Goal: Navigation & Orientation: Find specific page/section

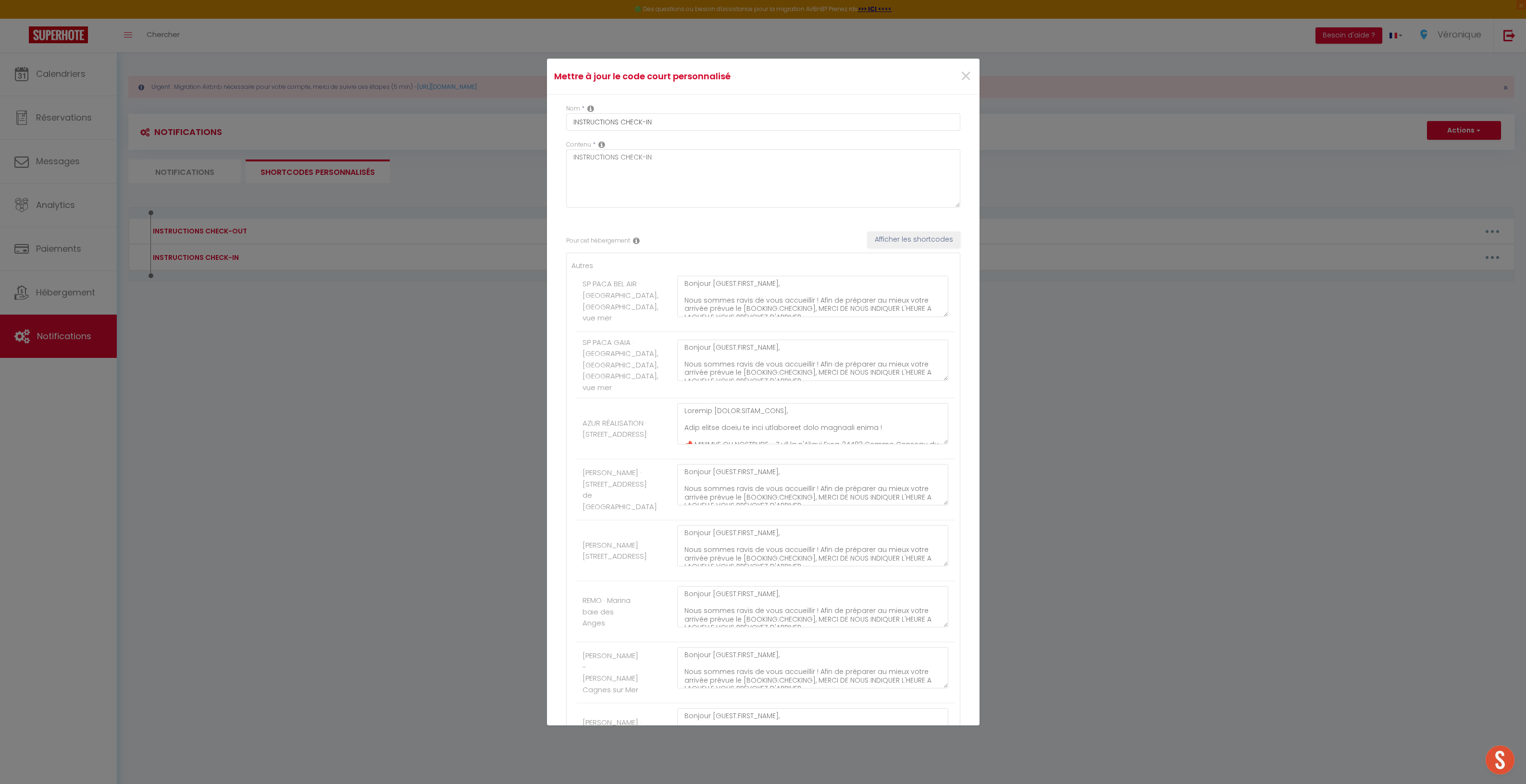
scroll to position [103, 0]
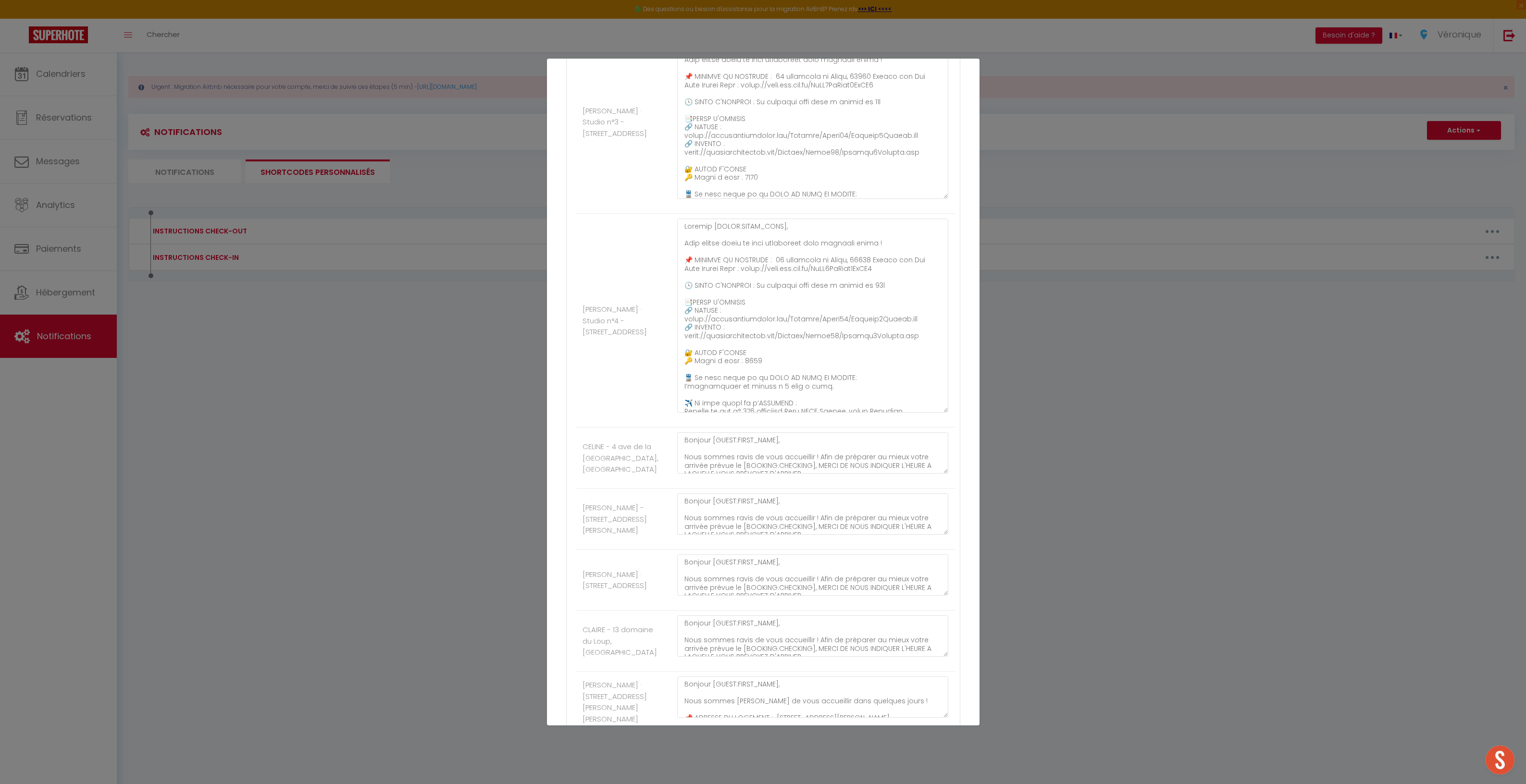
click at [499, 473] on div "Mettre à jour le code court personnalisé × Nom * INSTRUCTIONS CHECK-IN Contenu …" at bounding box center [763, 392] width 1526 height 784
click at [1222, 482] on div "Mettre à jour le code court personnalisé × Nom * INSTRUCTIONS CHECK-IN Contenu …" at bounding box center [763, 392] width 1526 height 784
click at [1324, 498] on div "Mettre à jour le code court personnalisé × Nom * INSTRUCTIONS CHECK-IN Contenu …" at bounding box center [763, 392] width 1526 height 784
click at [463, 335] on div "Mettre à jour le code court personnalisé × Nom * INSTRUCTIONS CHECK-IN Contenu …" at bounding box center [763, 392] width 1526 height 784
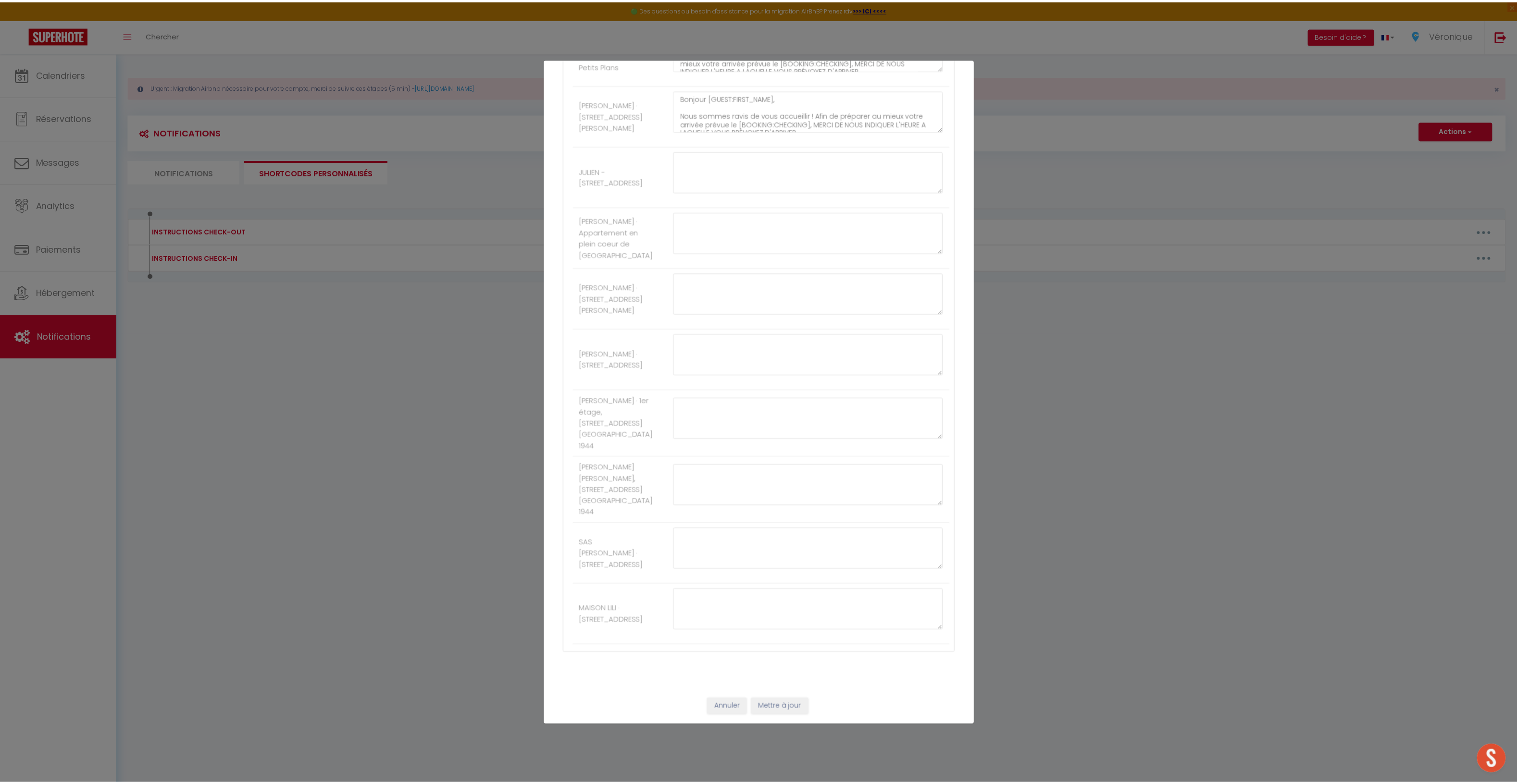
scroll to position [3149, 0]
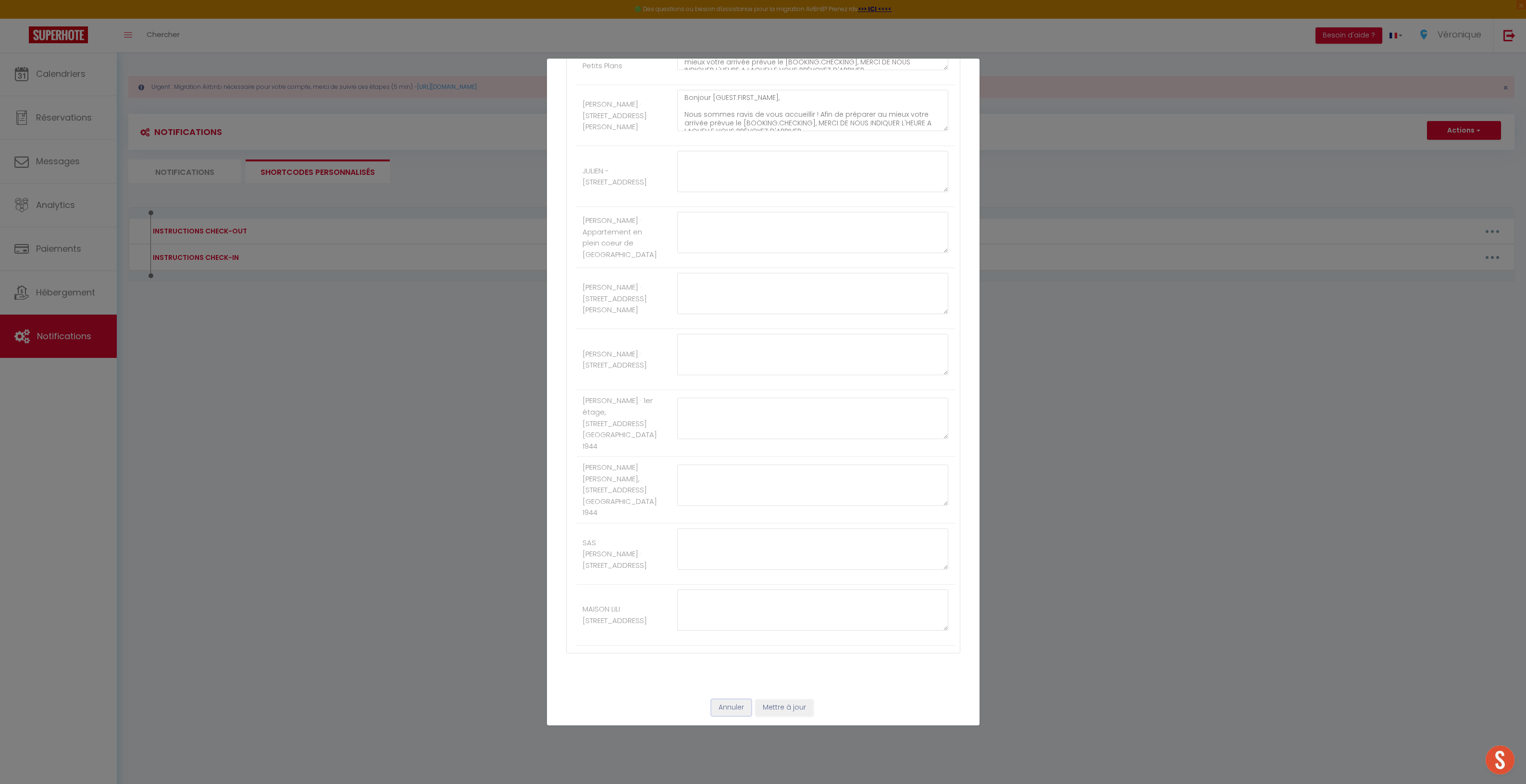
click at [723, 713] on button "Annuler" at bounding box center [731, 708] width 40 height 17
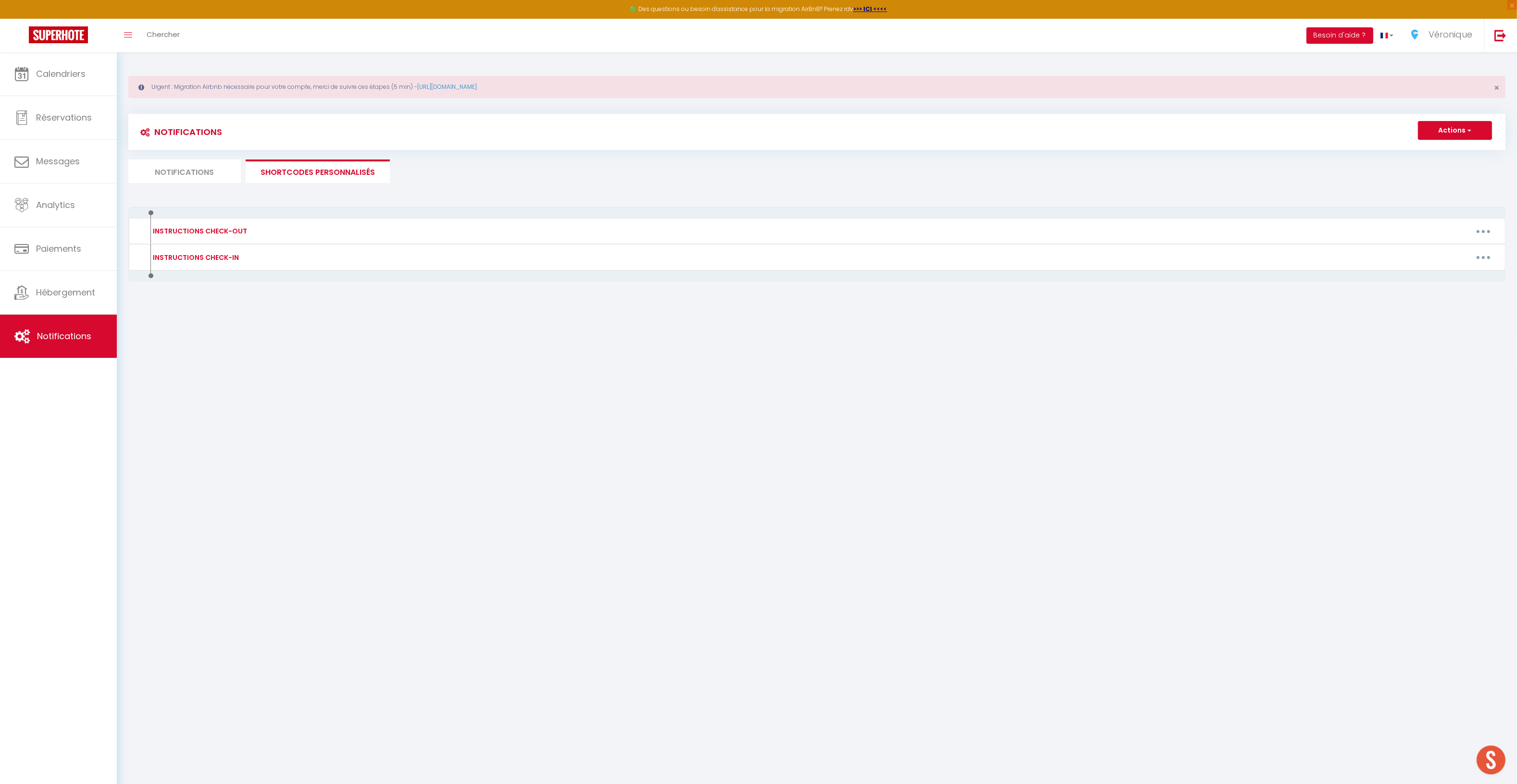
click at [187, 375] on body "🟢 Des questions ou besoin d'assistance pour la migration AirBnB? Prenez rdv >>>…" at bounding box center [758, 444] width 1517 height 784
click at [63, 83] on link "Calendriers" at bounding box center [58, 73] width 117 height 43
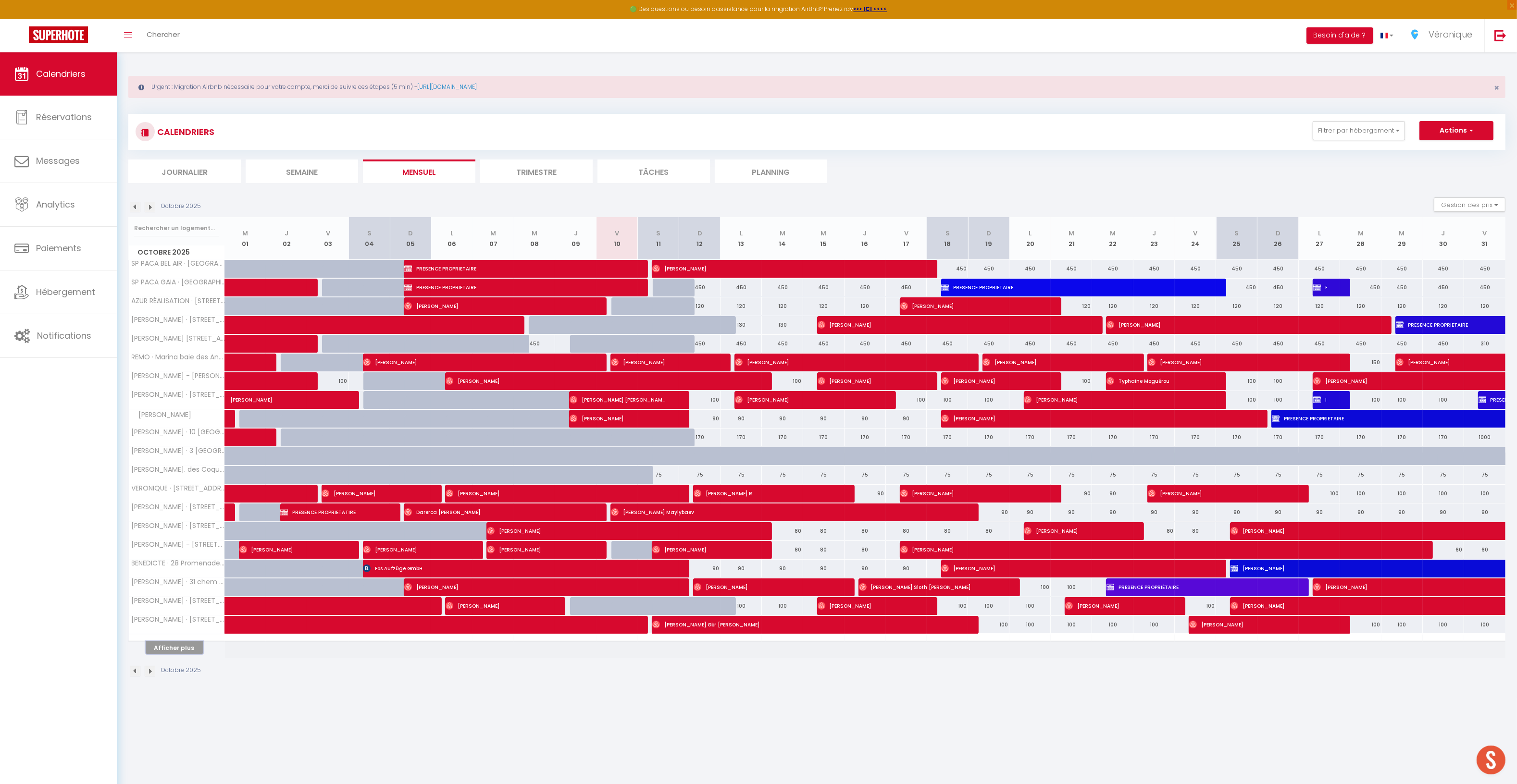
click at [185, 648] on button "Afficher plus" at bounding box center [174, 648] width 57 height 13
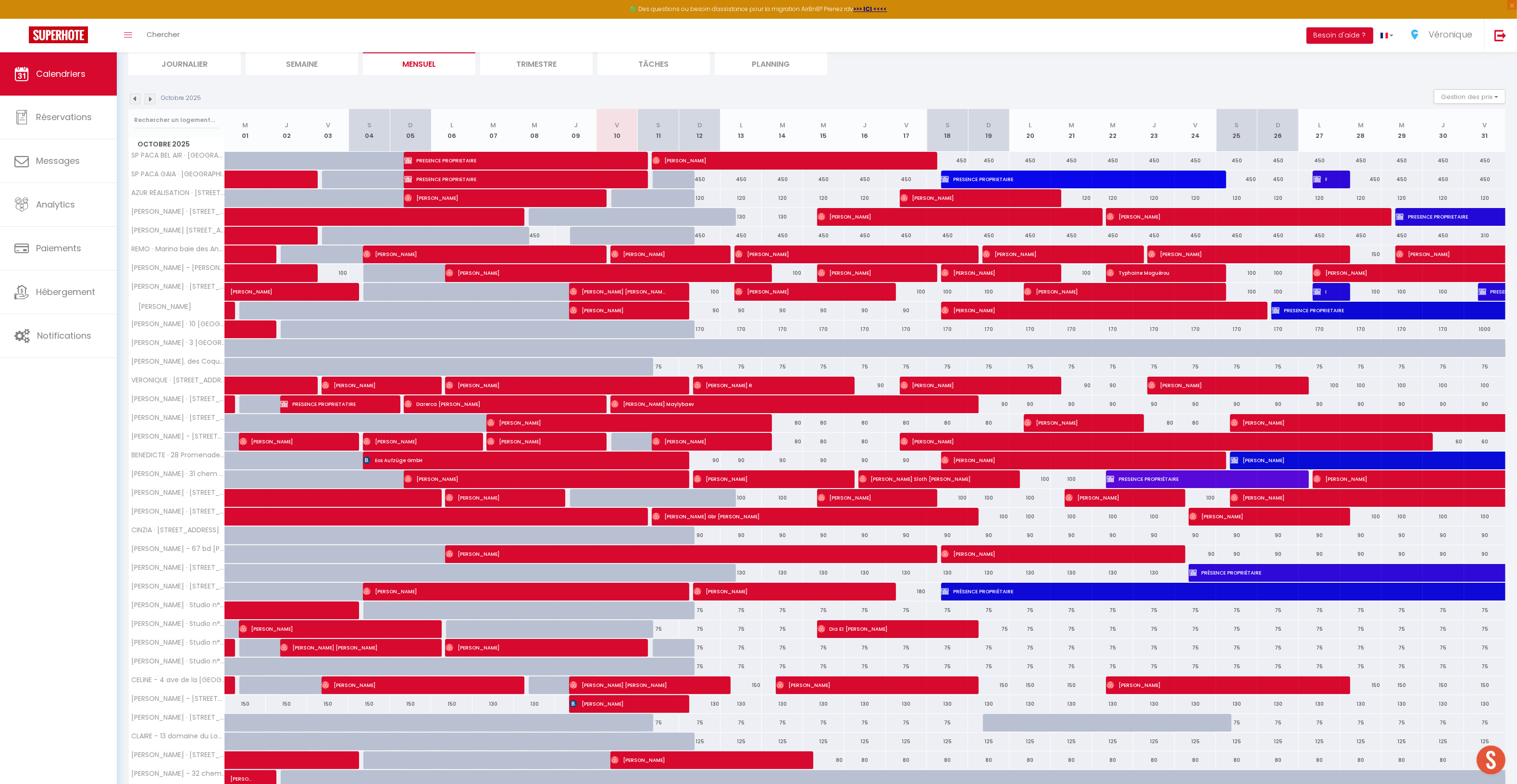
scroll to position [108, 0]
click at [135, 98] on img at bounding box center [135, 98] width 11 height 11
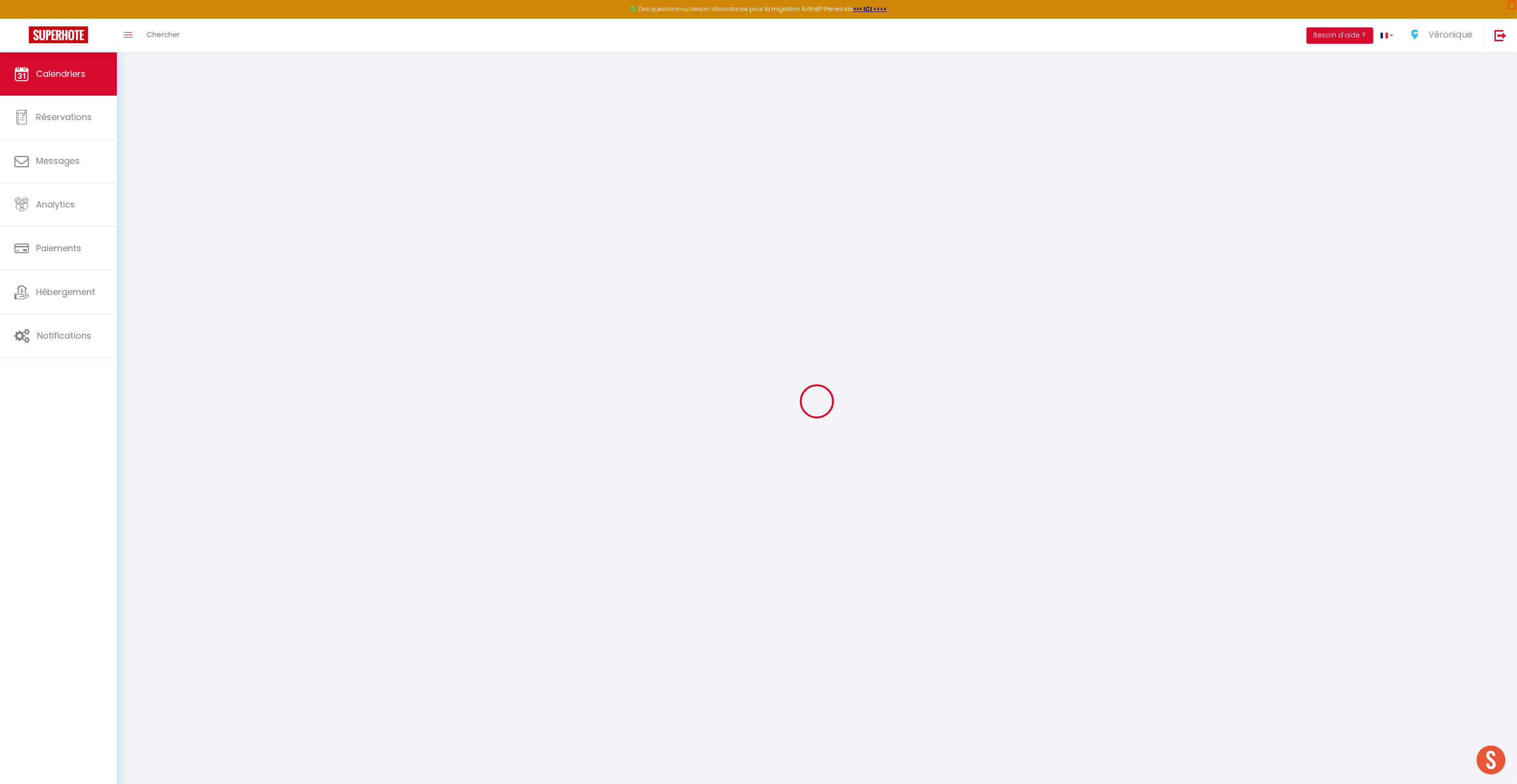
scroll to position [52, 0]
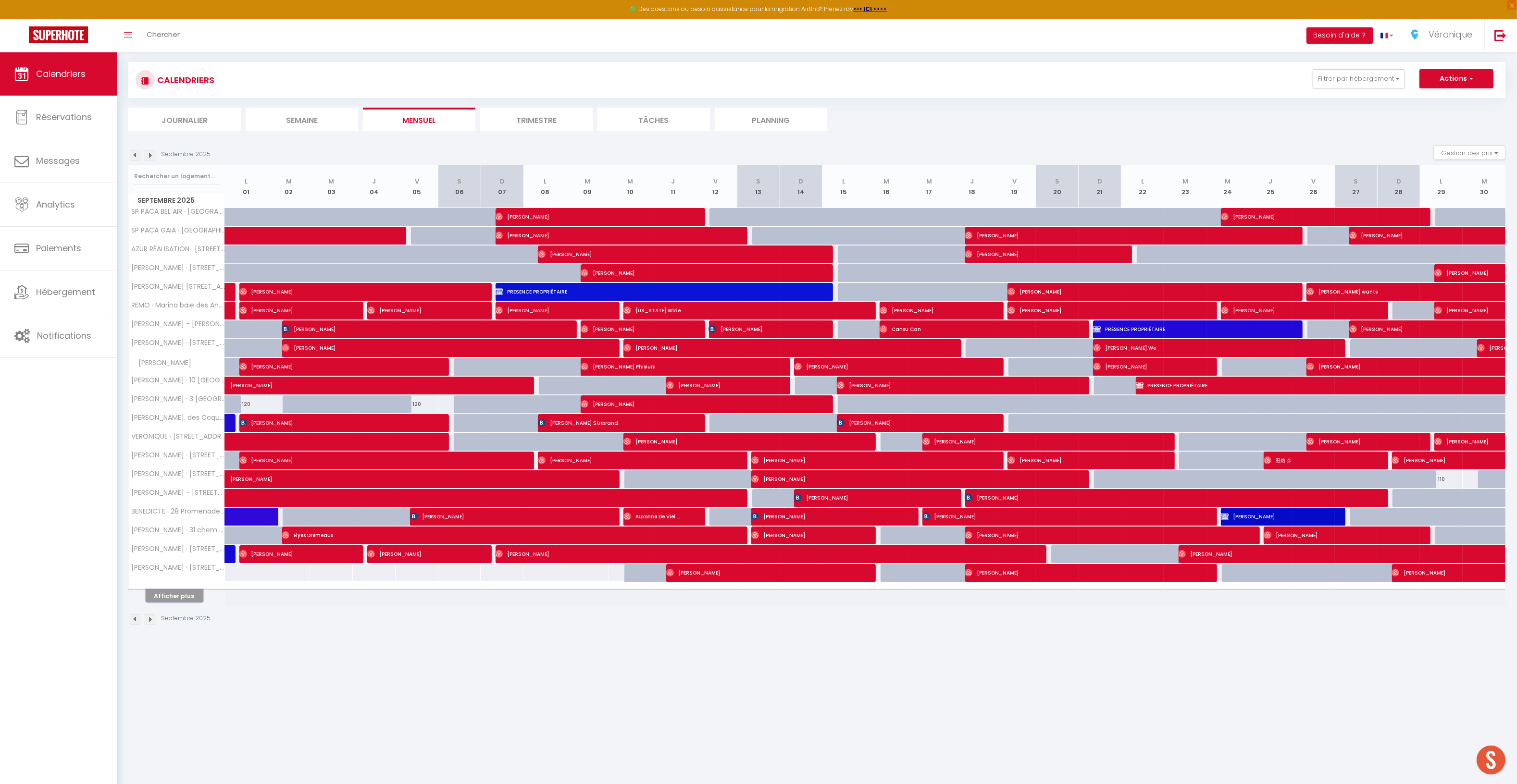
click at [172, 597] on button "Afficher plus" at bounding box center [174, 596] width 57 height 13
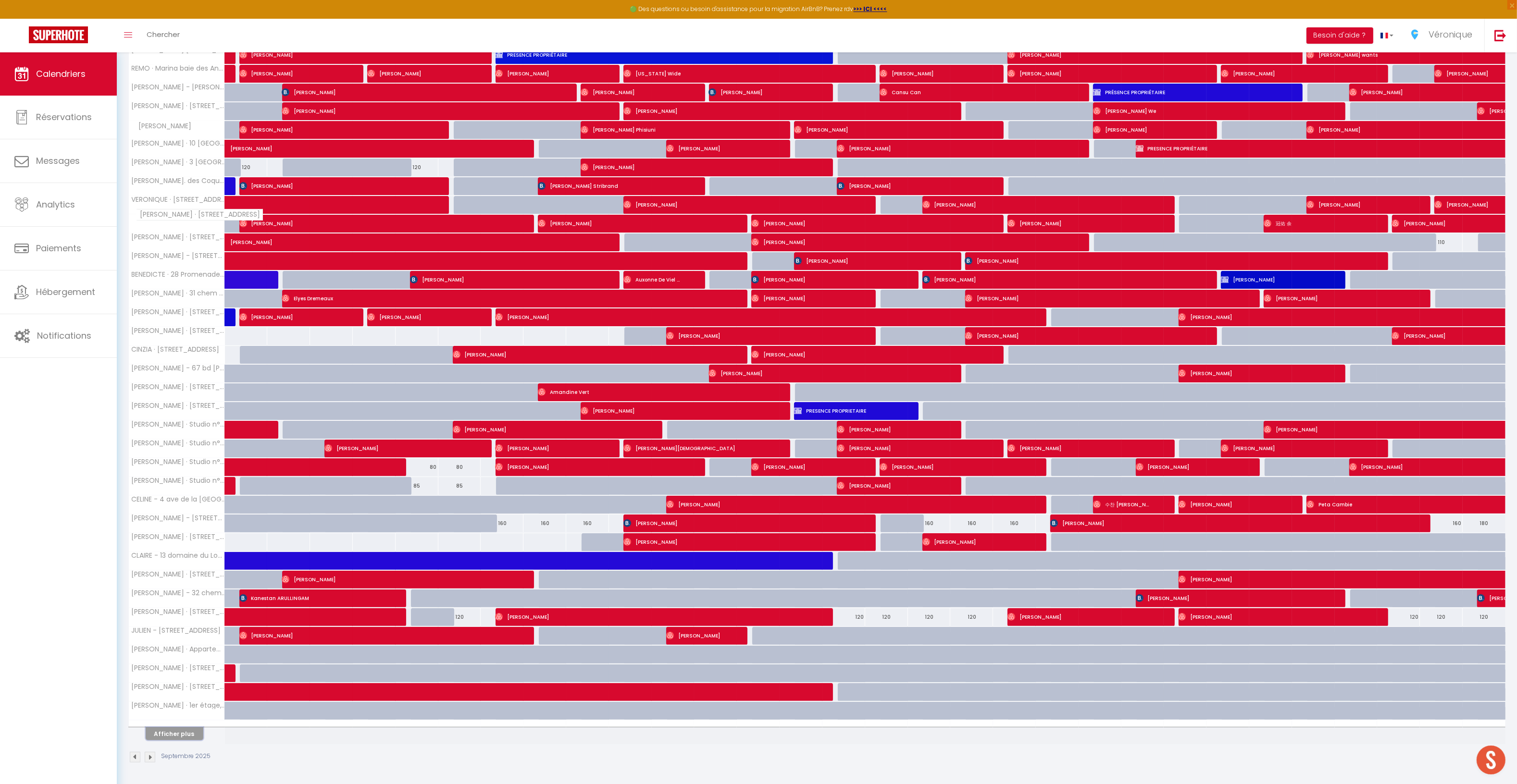
scroll to position [0, 0]
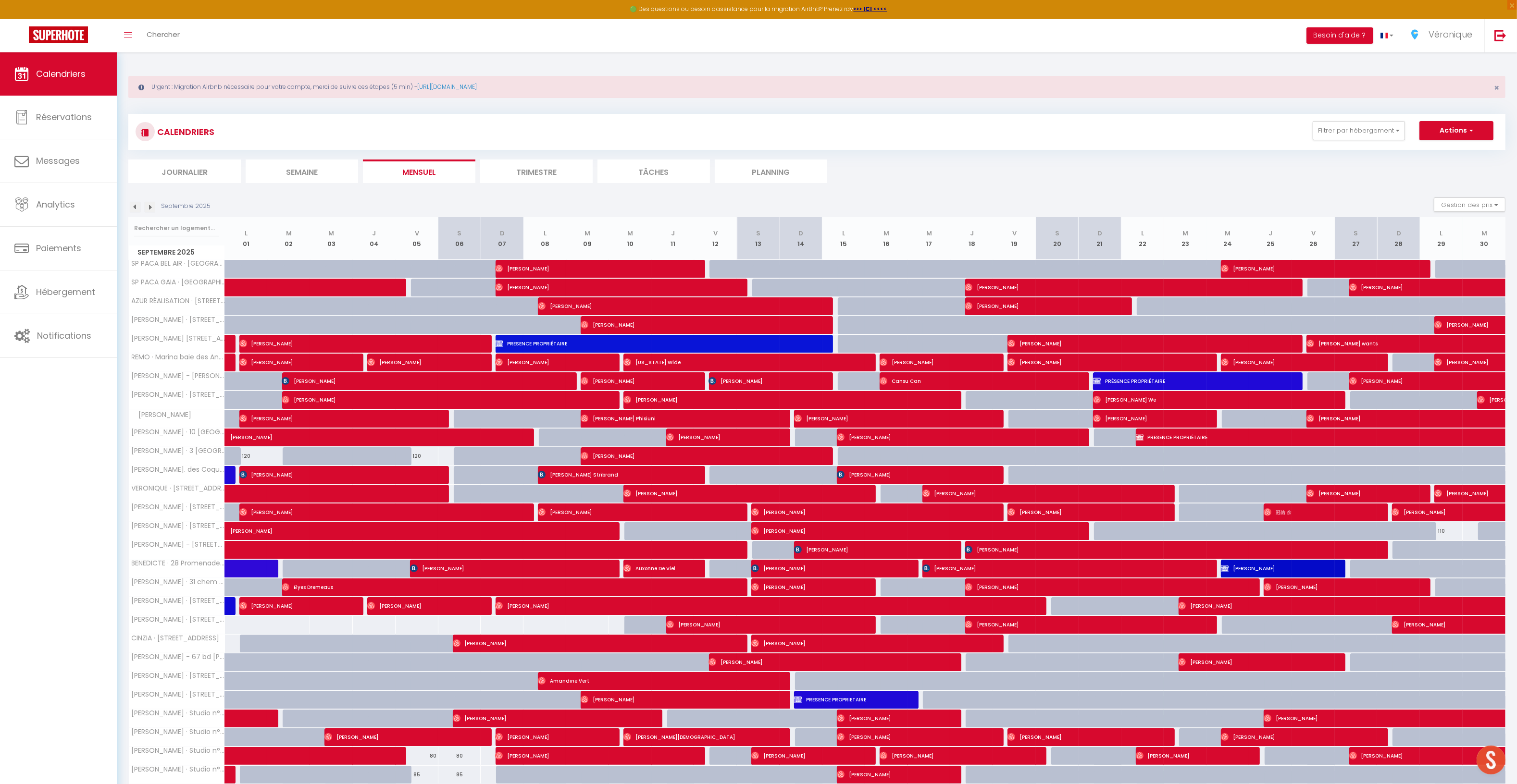
click at [136, 211] on img at bounding box center [135, 207] width 11 height 11
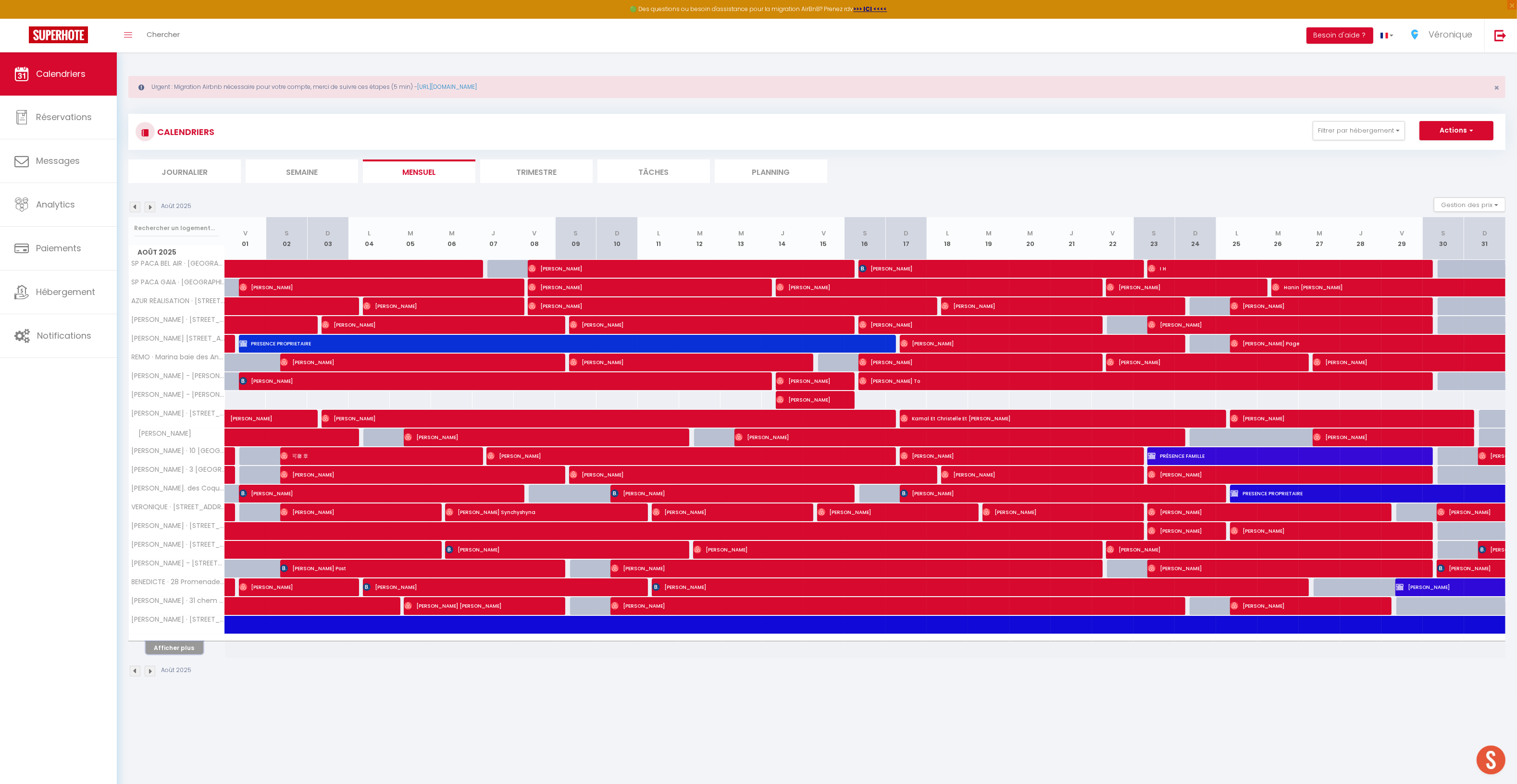
click at [187, 653] on button "Afficher plus" at bounding box center [174, 648] width 57 height 13
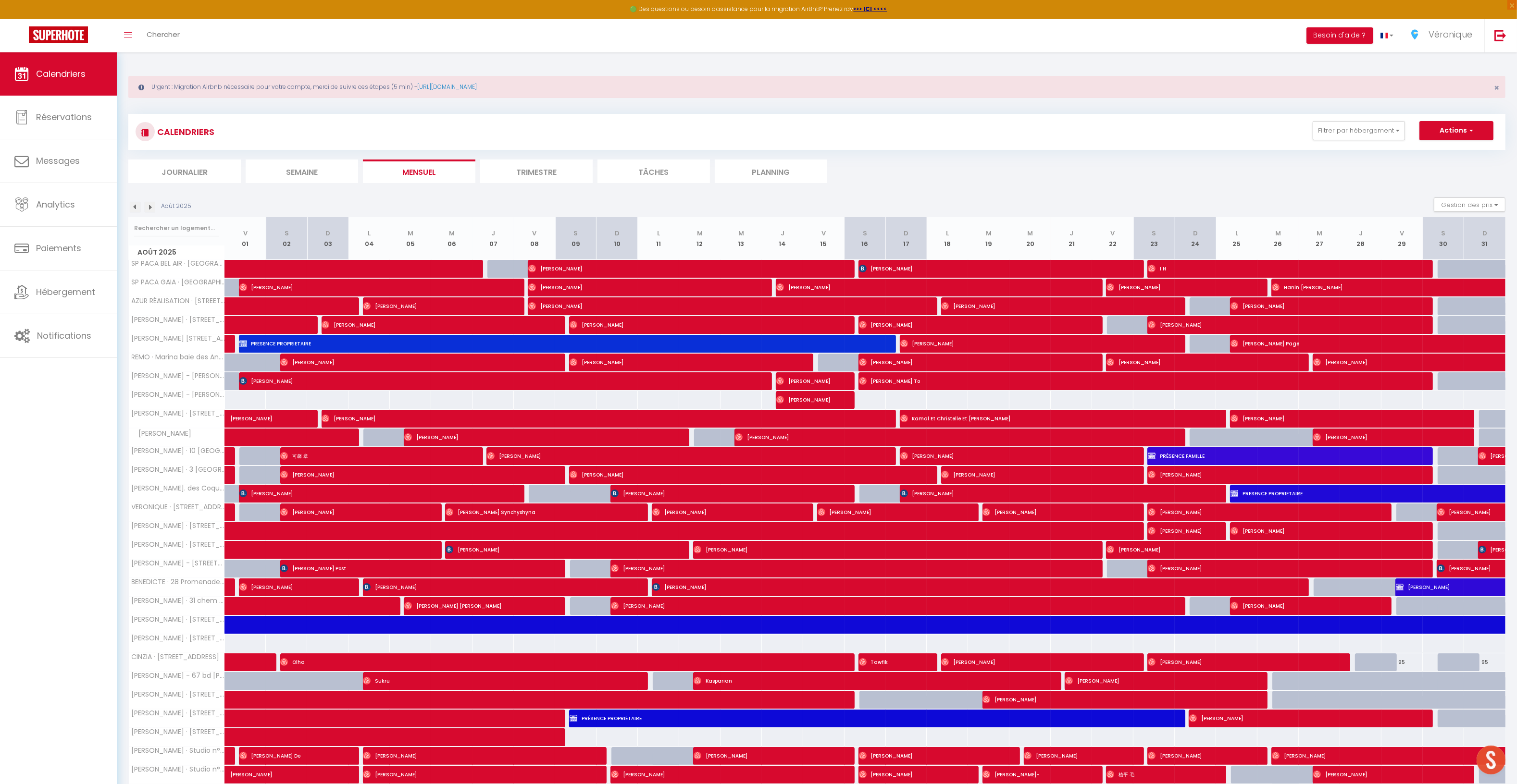
click at [146, 209] on img at bounding box center [150, 207] width 11 height 11
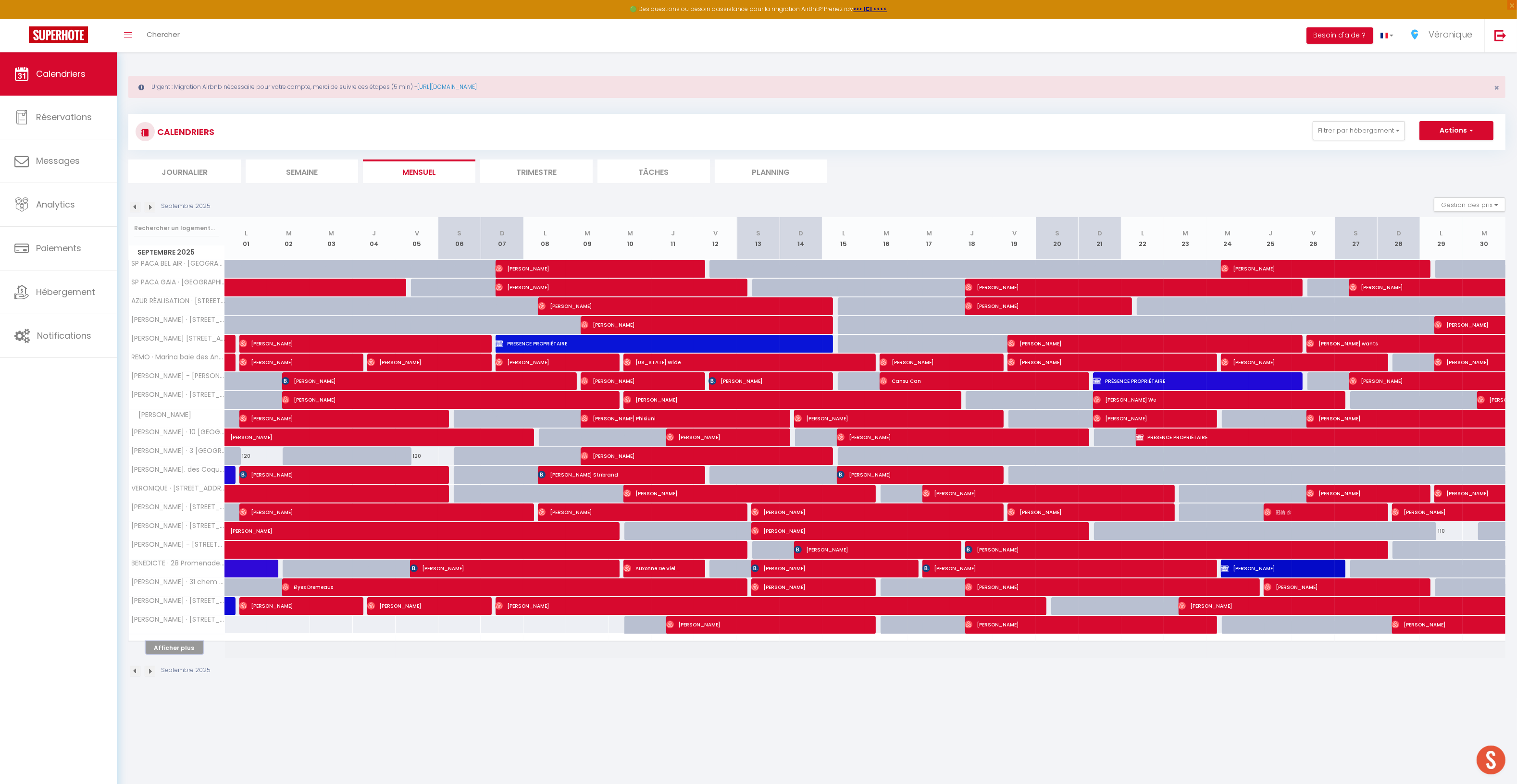
click at [168, 651] on button "Afficher plus" at bounding box center [174, 648] width 57 height 13
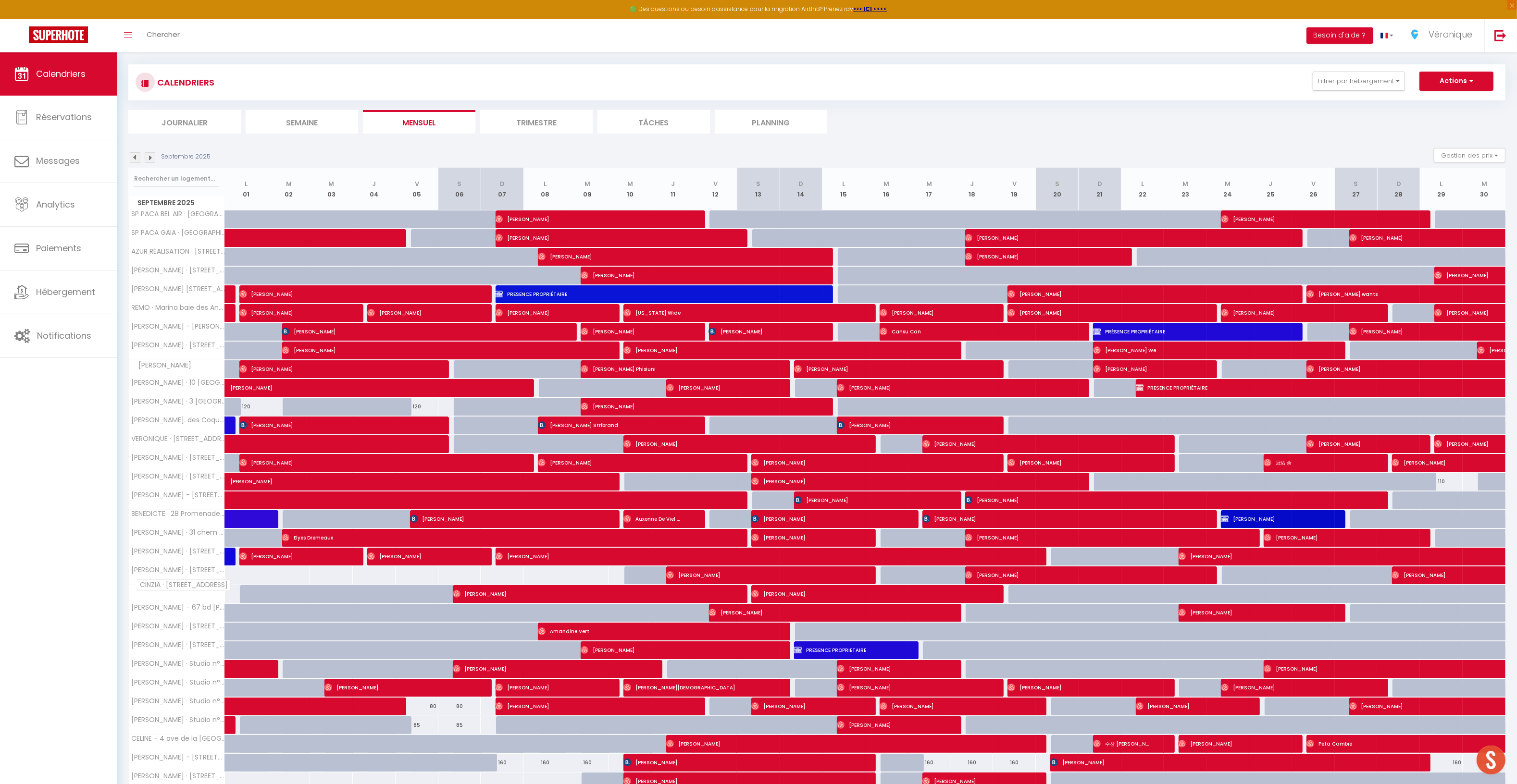
scroll to position [61, 0]
